Goal: Task Accomplishment & Management: Use online tool/utility

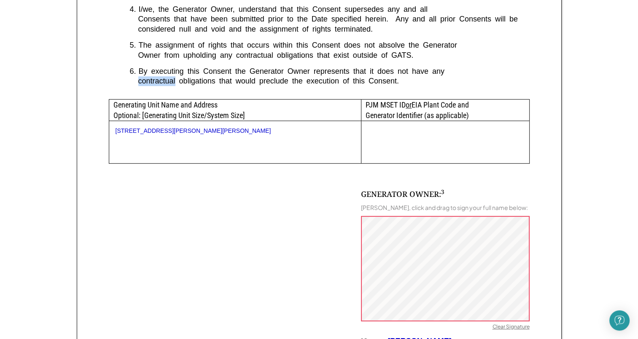
scroll to position [385, 0]
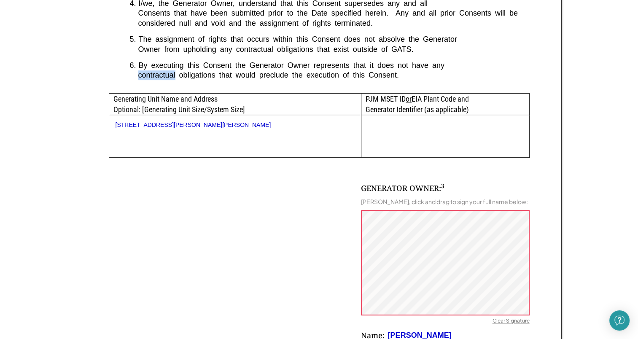
click at [43, 197] on div "Sign GATS Schedule A Form Virginia requires that you sign the following documen…" at bounding box center [319, 76] width 638 height 842
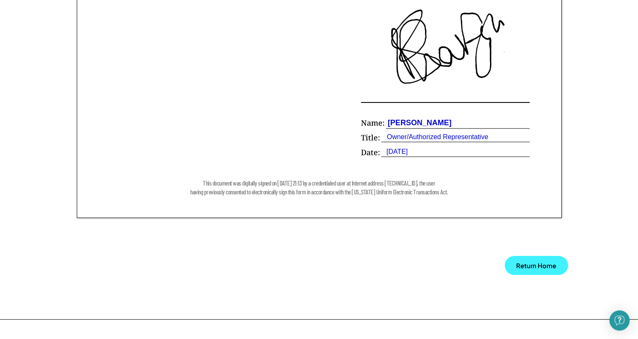
scroll to position [598, 0]
click at [527, 265] on button "Return Home" at bounding box center [535, 264] width 63 height 19
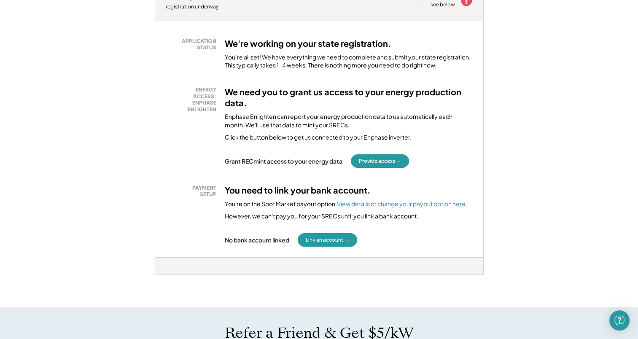
scroll to position [147, 0]
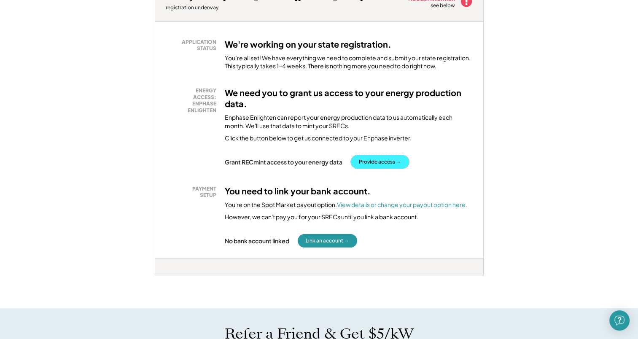
click at [386, 160] on button "Provide access →" at bounding box center [380, 161] width 58 height 13
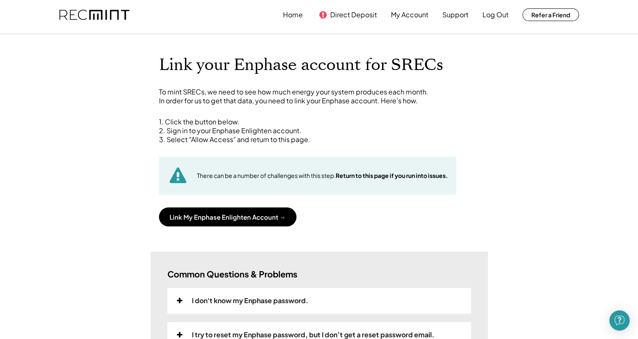
scroll to position [0, 0]
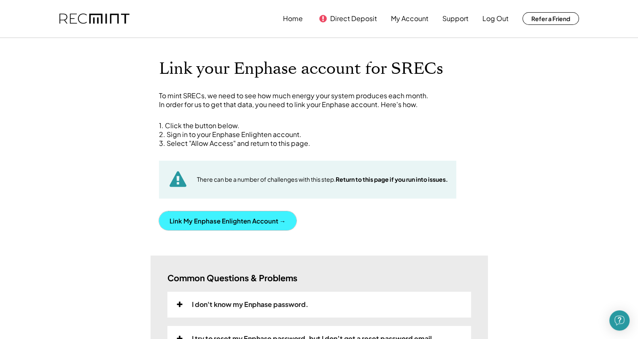
click at [248, 222] on button "Link My Enphase Enlighten Account →" at bounding box center [227, 220] width 137 height 19
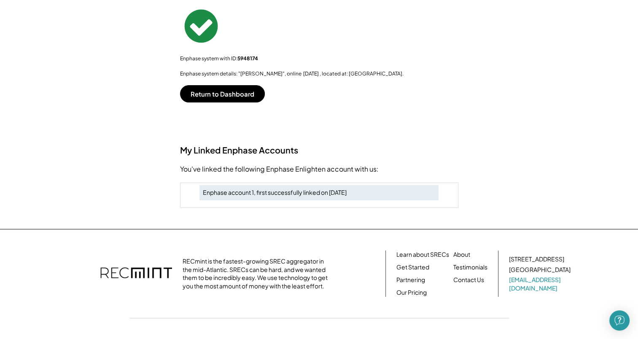
scroll to position [164, 0]
click at [218, 89] on button "Return to Dashboard" at bounding box center [222, 92] width 85 height 17
